Goal: Task Accomplishment & Management: Use online tool/utility

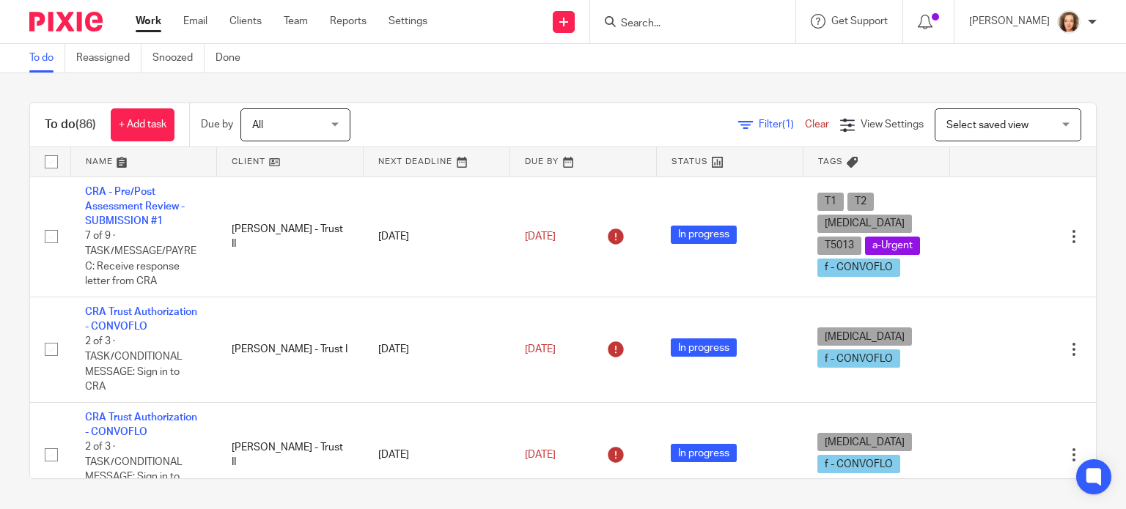
click at [655, 20] on input "Search" at bounding box center [685, 24] width 132 height 13
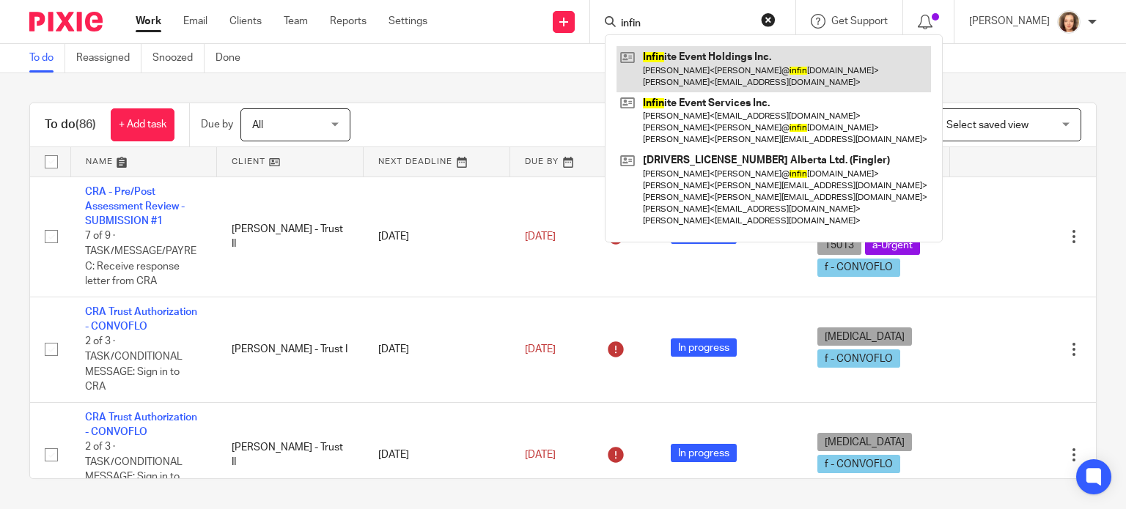
type input "infin"
click at [715, 65] on link at bounding box center [773, 68] width 314 height 45
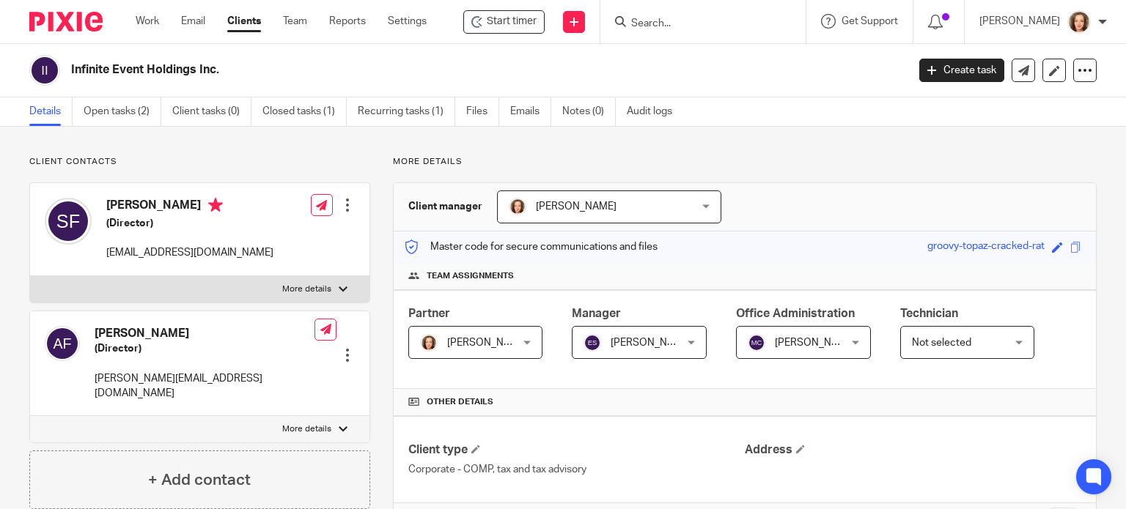
click at [505, 17] on span "Start timer" at bounding box center [512, 21] width 50 height 15
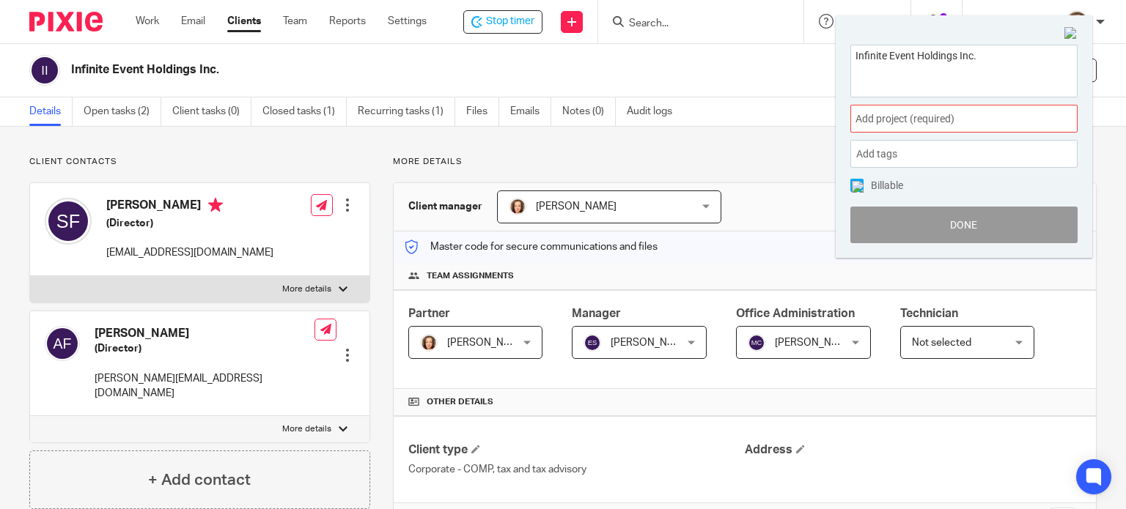
click at [1001, 55] on textarea "Infinite Event Holdings Inc." at bounding box center [964, 69] width 226 height 48
type textarea "Infinite Event Holdings Inc. - General Advice - Life Insurance"
